Goal: Information Seeking & Learning: Learn about a topic

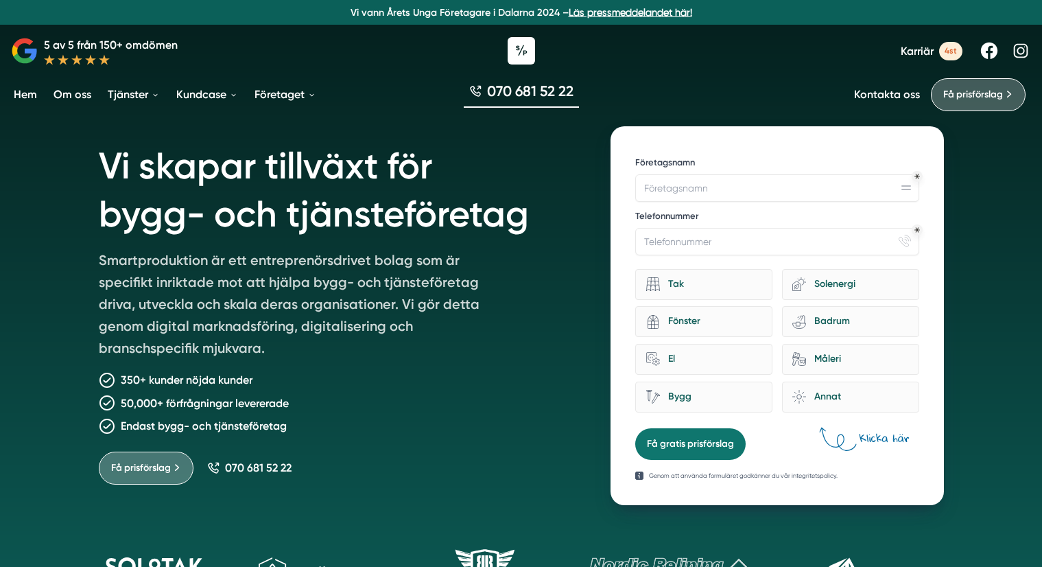
click at [625, 11] on link "Läs pressmeddelandet här!" at bounding box center [631, 12] width 124 height 11
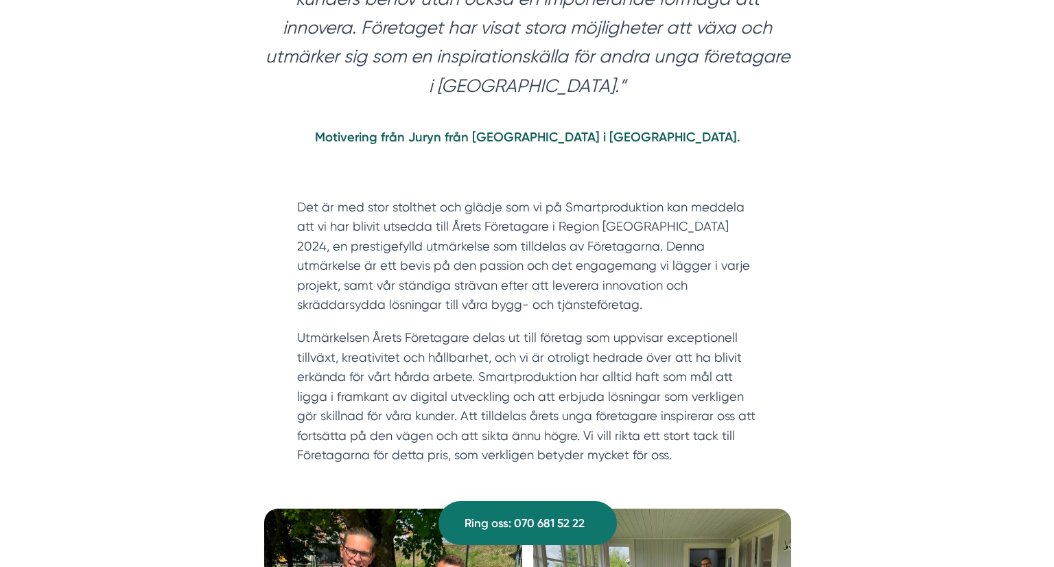
scroll to position [1167, 0]
